Goal: Task Accomplishment & Management: Use online tool/utility

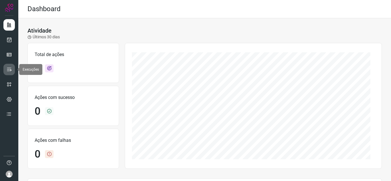
click at [7, 69] on icon at bounding box center [9, 70] width 6 height 6
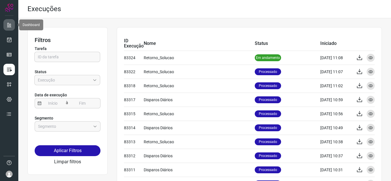
click at [5, 25] on link at bounding box center [8, 24] width 11 height 11
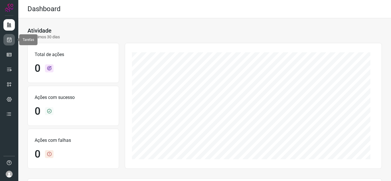
click at [7, 42] on icon at bounding box center [9, 40] width 6 height 6
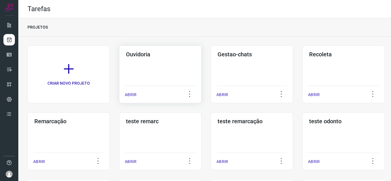
click at [133, 94] on p "ABRIR" at bounding box center [131, 95] width 12 height 6
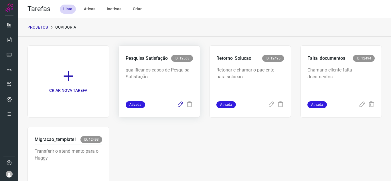
click at [177, 105] on icon at bounding box center [180, 104] width 7 height 7
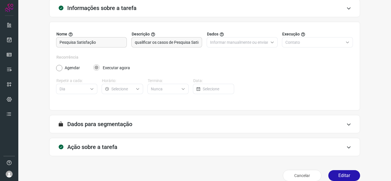
scroll to position [42, 0]
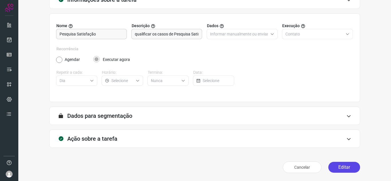
click at [339, 171] on button "Editar" at bounding box center [344, 167] width 32 height 11
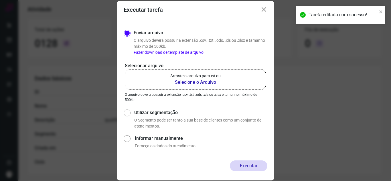
click at [190, 84] on b "Selecione o Arquivo" at bounding box center [195, 82] width 50 height 7
click at [0, 0] on input "Arraste o arquivo para cá ou Selecione o Arquivo" at bounding box center [0, 0] width 0 height 0
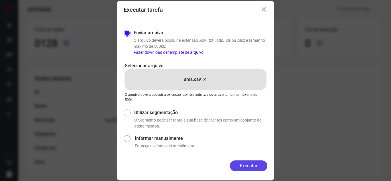
click at [247, 162] on button "Executar" at bounding box center [249, 166] width 38 height 11
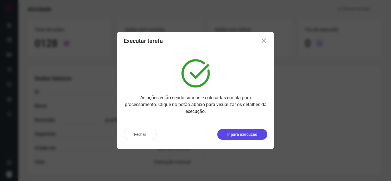
click at [233, 139] on button "Ir para execução" at bounding box center [242, 134] width 50 height 11
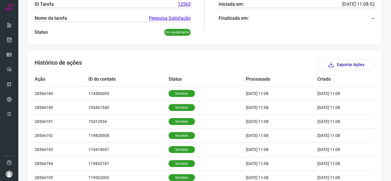
scroll to position [167, 0]
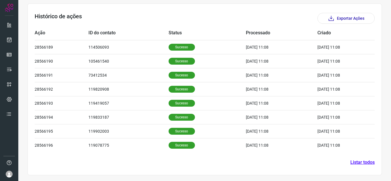
click at [149, 163] on section "Histórico de ações Exportar Ações Ação ID do contato Status Processado Criado 2…" at bounding box center [204, 89] width 354 height 172
